Goal: Information Seeking & Learning: Learn about a topic

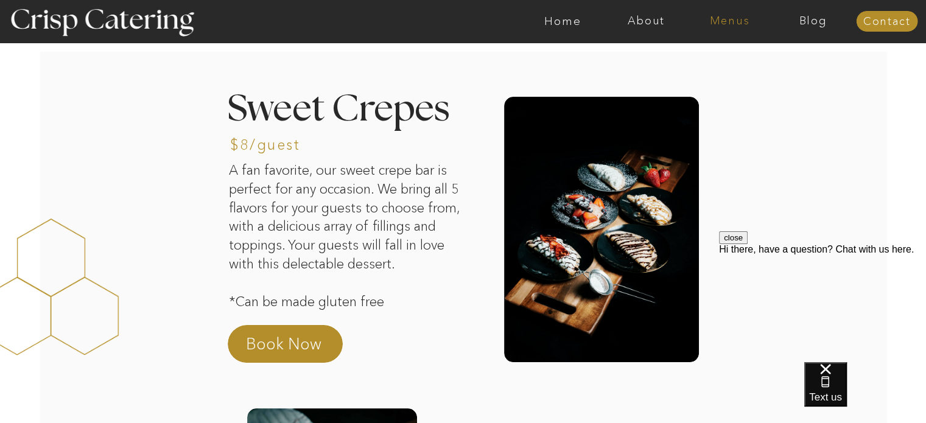
click at [723, 21] on nav "Menus" at bounding box center [729, 21] width 83 height 12
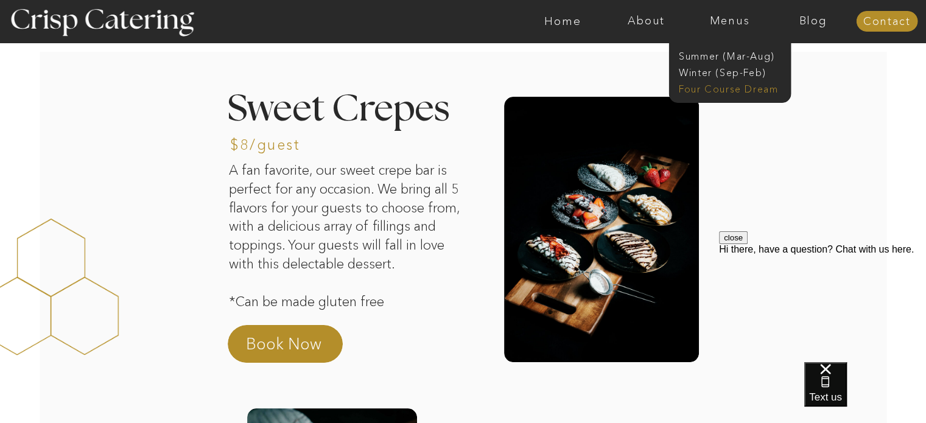
click at [719, 86] on nav "Four Course Dream" at bounding box center [733, 88] width 109 height 12
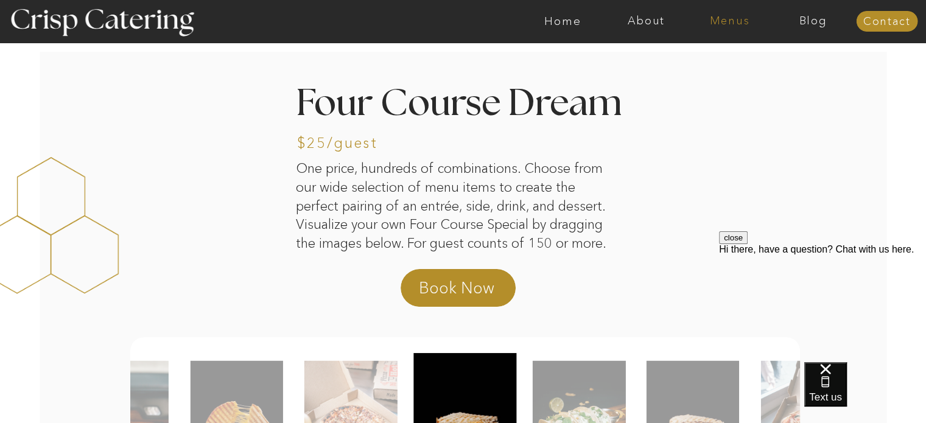
click at [733, 15] on nav "Menus" at bounding box center [729, 21] width 83 height 12
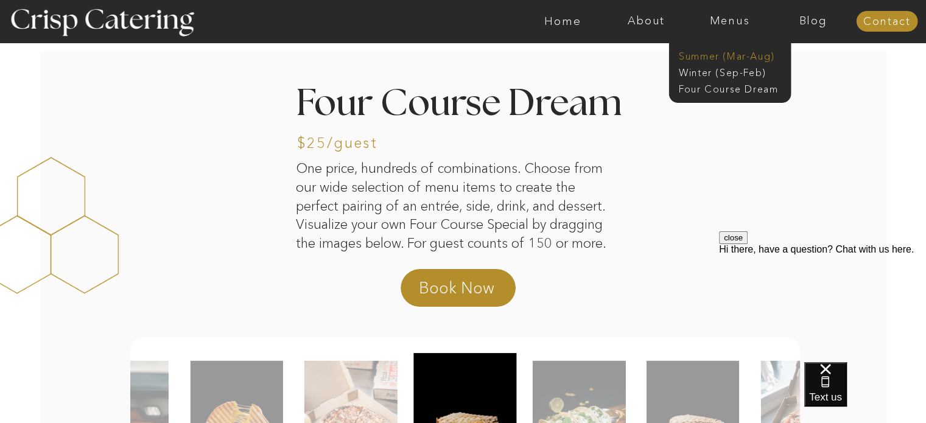
click at [721, 51] on nav "Summer (Mar-Aug)" at bounding box center [733, 55] width 109 height 12
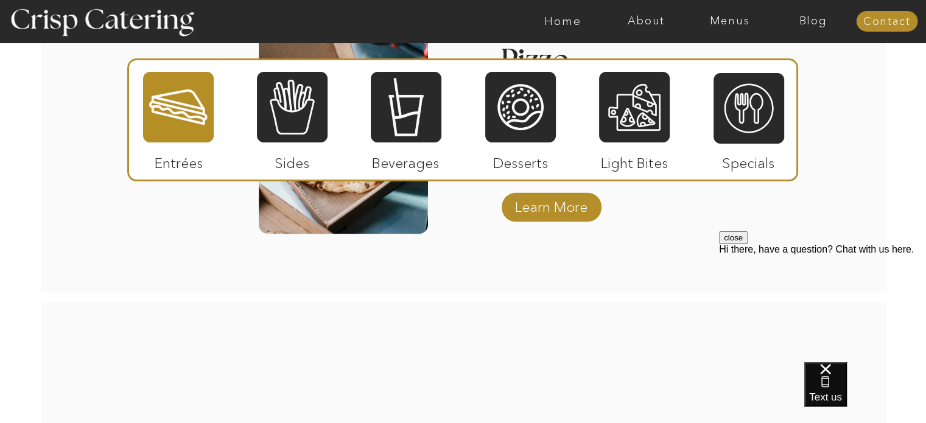
scroll to position [1810, 0]
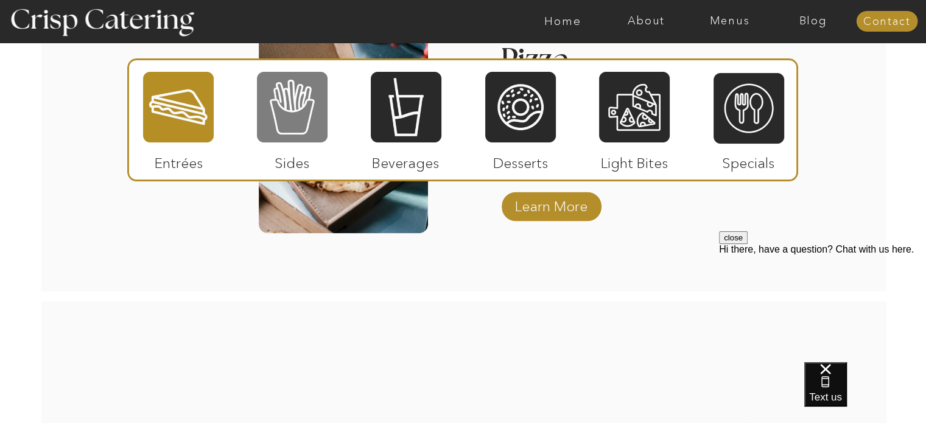
click at [307, 114] on div at bounding box center [292, 107] width 71 height 73
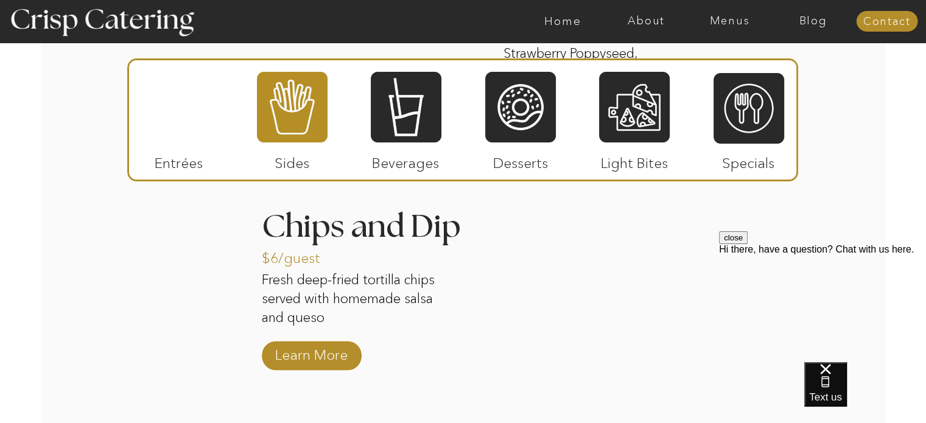
scroll to position [1668, 0]
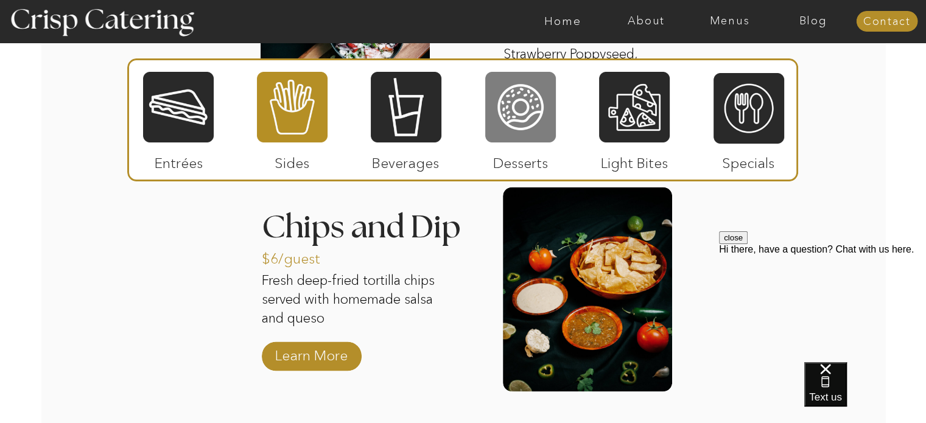
click at [527, 126] on div at bounding box center [520, 107] width 71 height 73
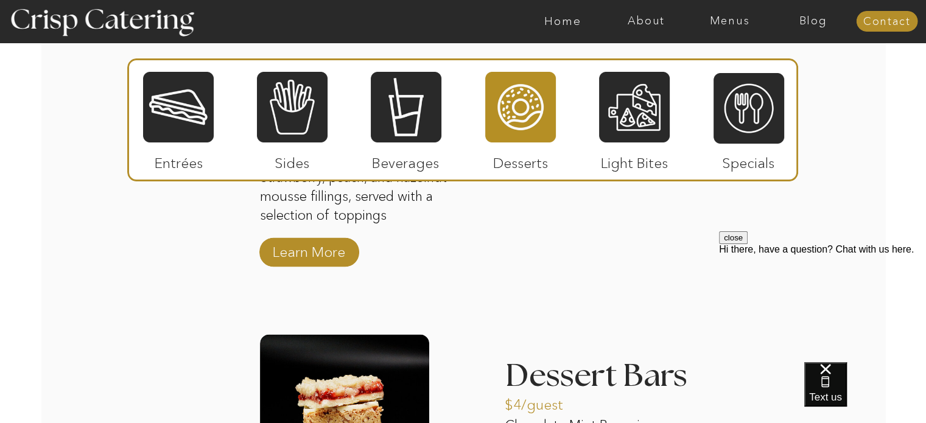
scroll to position [1542, 0]
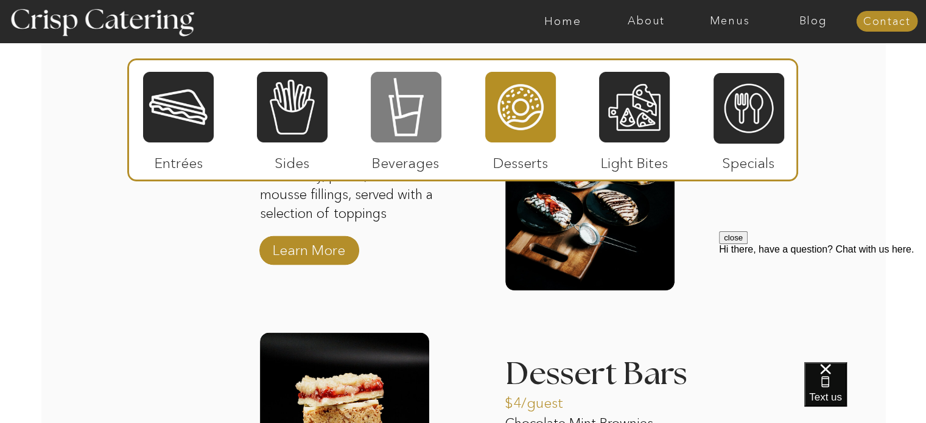
click at [390, 112] on div at bounding box center [406, 107] width 71 height 73
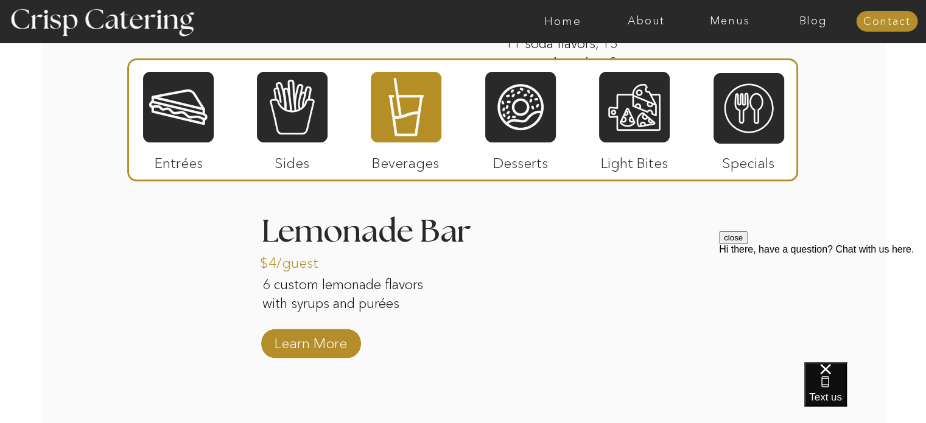
scroll to position [1432, 0]
